Goal: Task Accomplishment & Management: Manage account settings

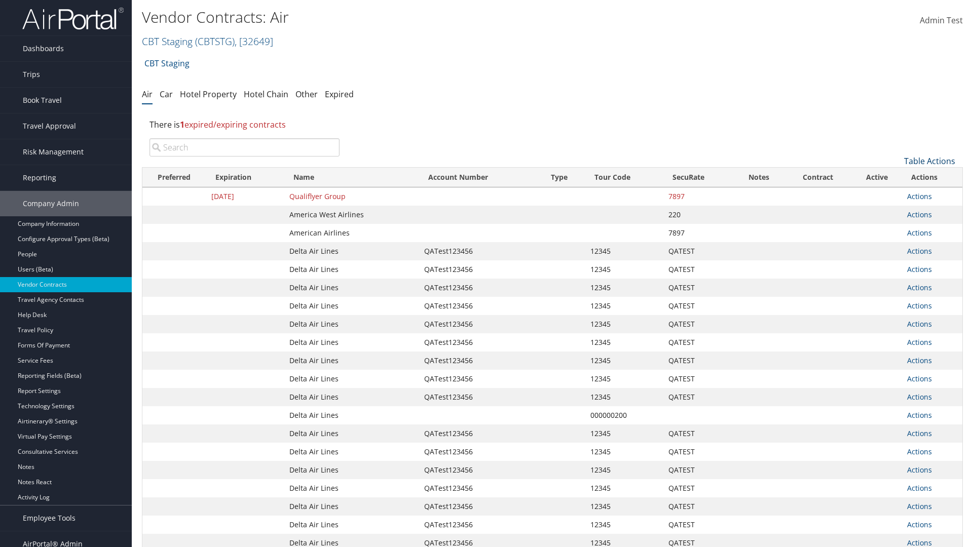
click at [930, 161] on link "Table Actions" at bounding box center [929, 161] width 51 height 11
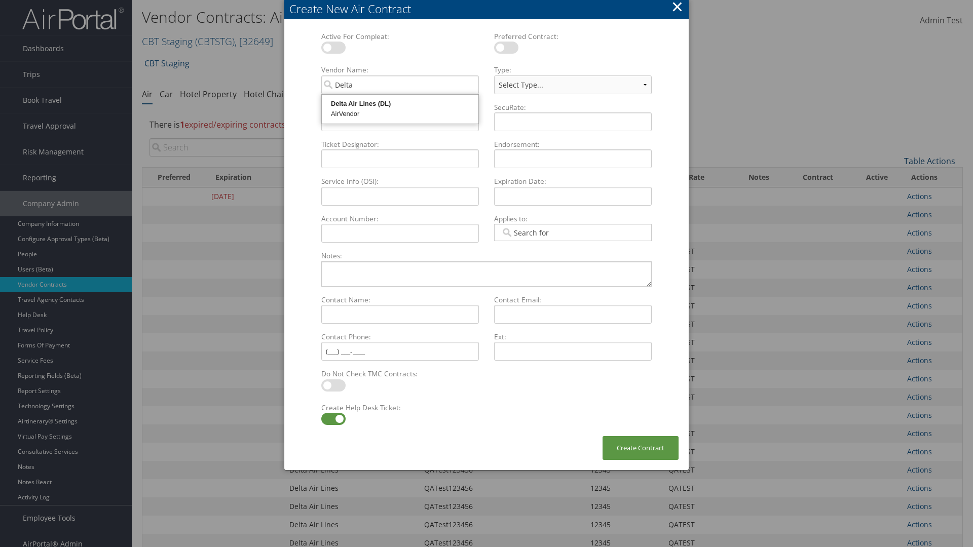
type input "Delta Air Lines"
select select "[object Object]"
type input "Delta Air Lines"
type input "QATest123456"
type input "12345"
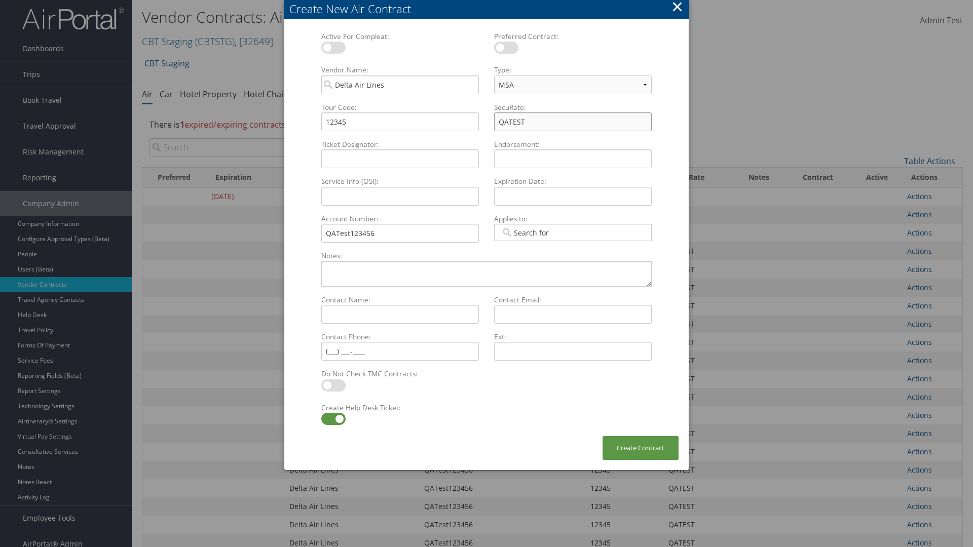
type input "QATEST"
click at [333, 419] on label at bounding box center [333, 419] width 24 height 12
click at [333, 419] on input "checkbox" at bounding box center [329, 421] width 7 height 7
checkbox input "false"
click at [641, 448] on button "Create Contract" at bounding box center [641, 448] width 76 height 24
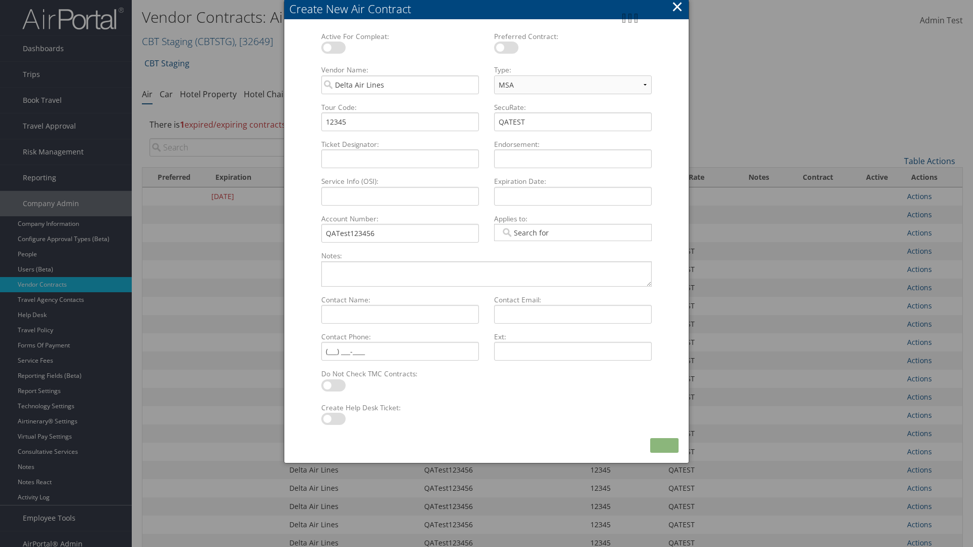
scroll to position [114, 0]
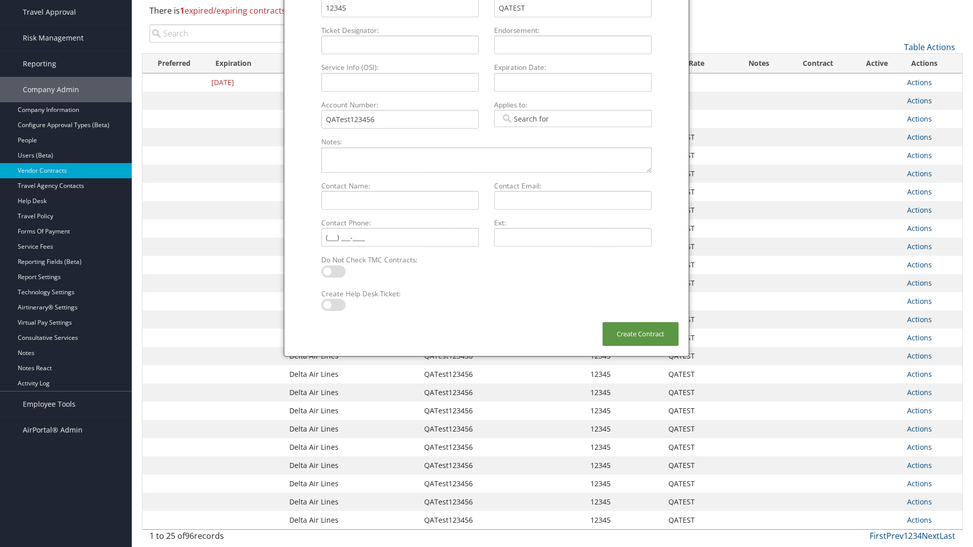
click at [244, 33] on input "search" at bounding box center [245, 33] width 190 height 18
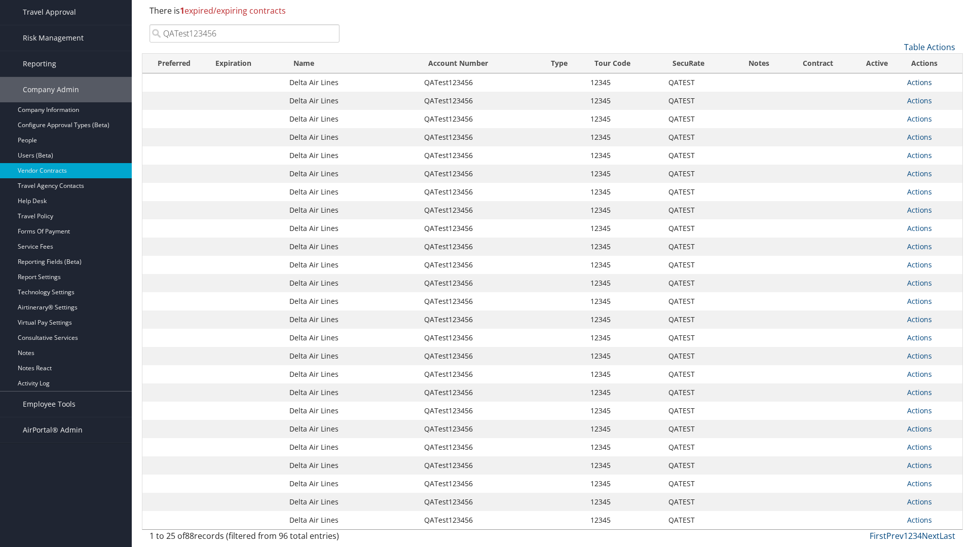
type input "QATest123456"
click at [919, 82] on link "Actions" at bounding box center [919, 83] width 25 height 10
click at [0, 0] on link "Delete" at bounding box center [0, 0] width 0 height 0
